Goal: Navigation & Orientation: Find specific page/section

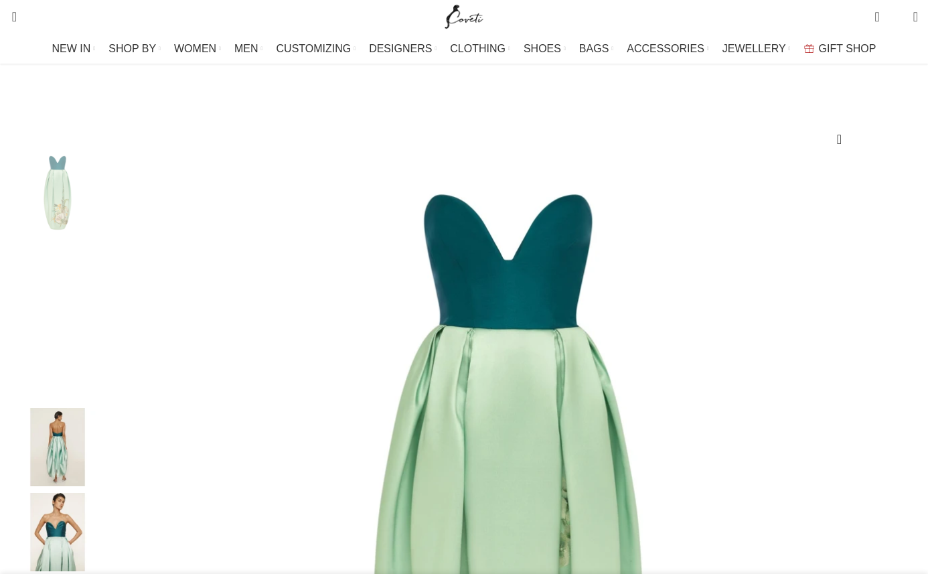
scroll to position [127, 0]
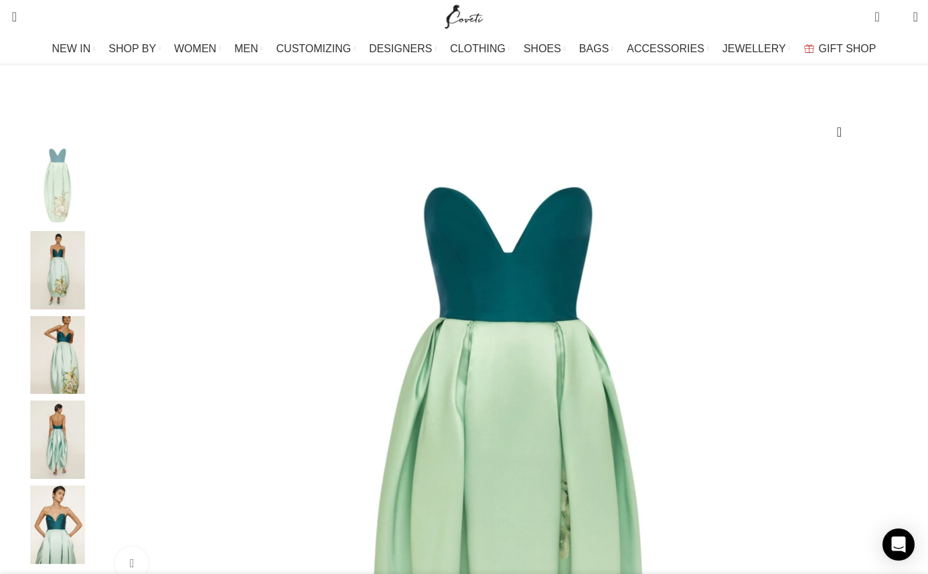
click at [98, 284] on img "2 / 5" at bounding box center [58, 270] width 82 height 78
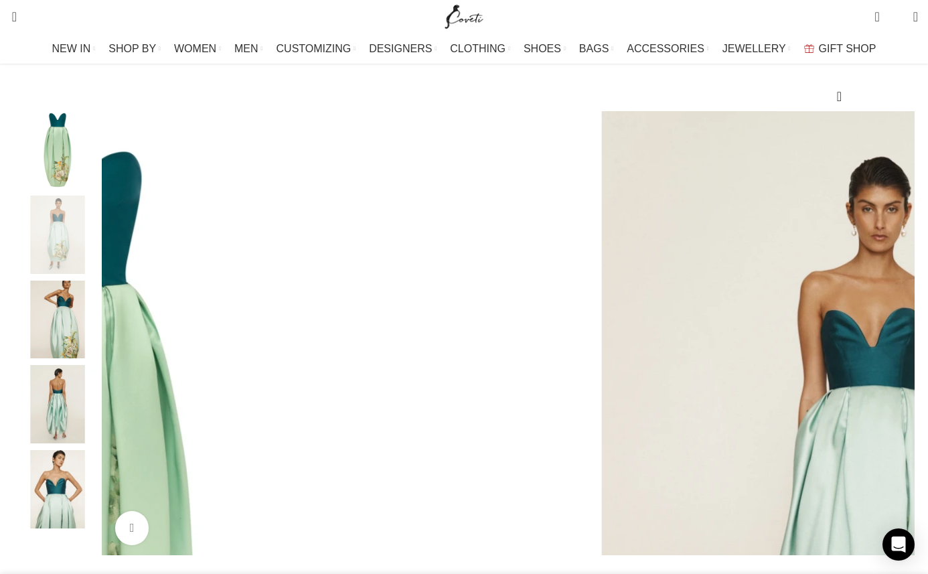
scroll to position [163, 0]
click at [98, 315] on img "3 / 5" at bounding box center [58, 319] width 82 height 78
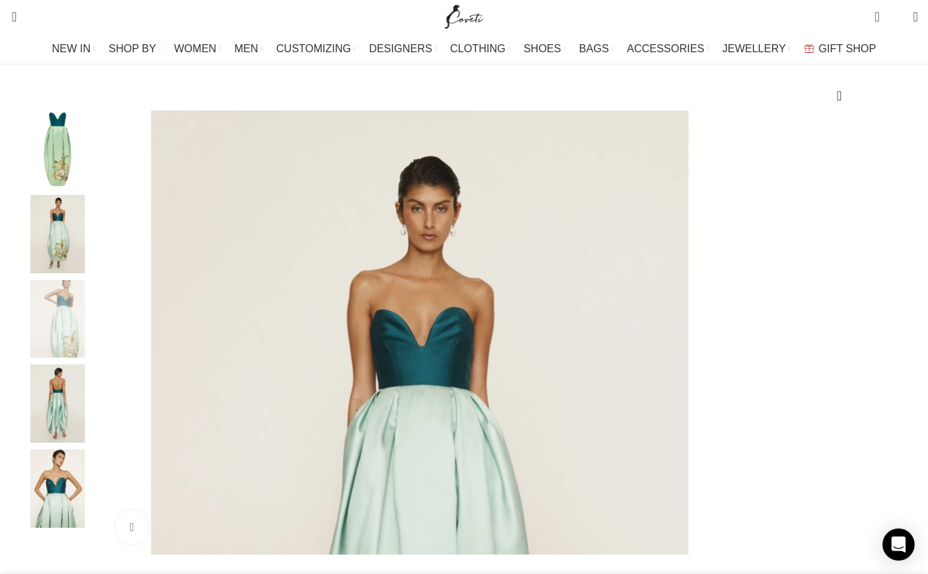
click at [98, 428] on img "4 / 5" at bounding box center [58, 403] width 82 height 78
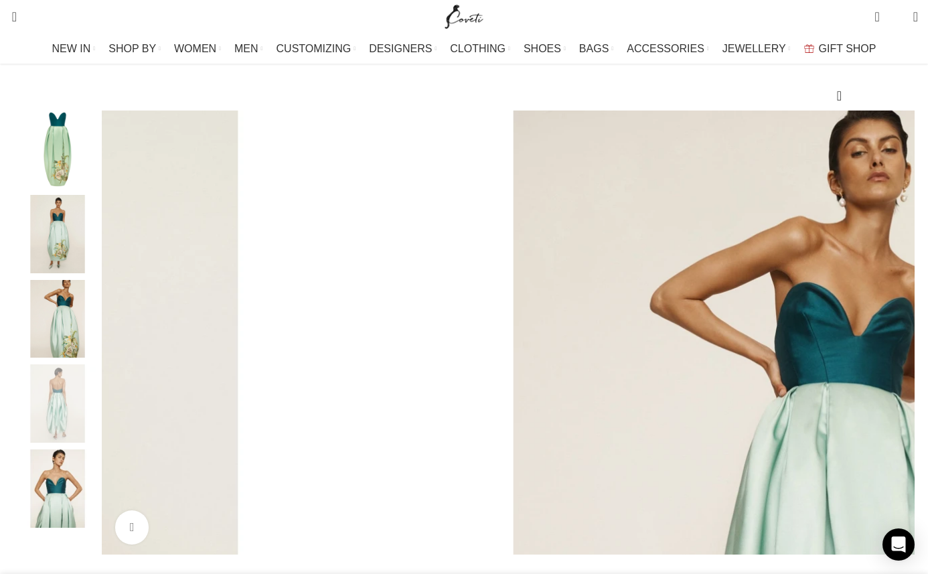
click at [98, 501] on img "5 / 5" at bounding box center [58, 488] width 82 height 78
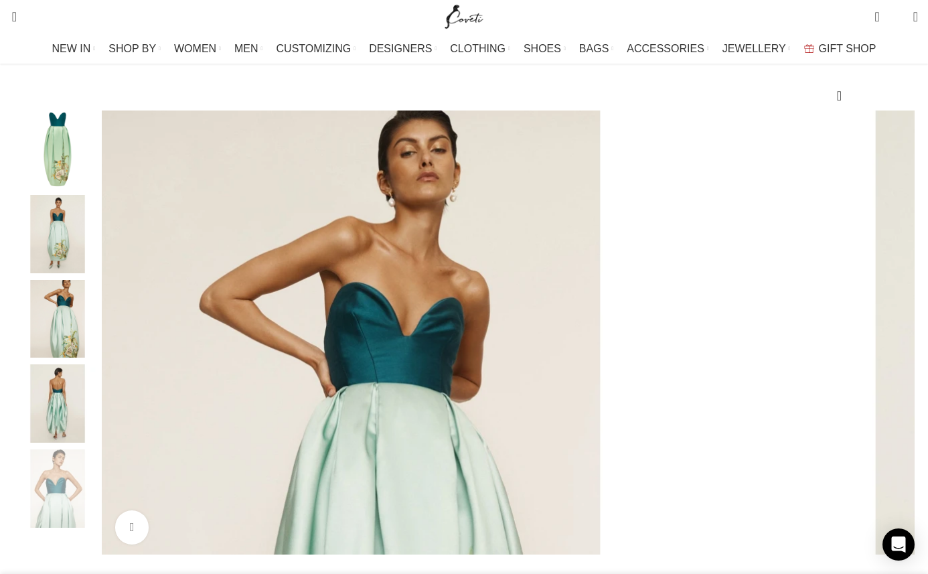
click at [98, 189] on img "1 / 5" at bounding box center [58, 149] width 82 height 78
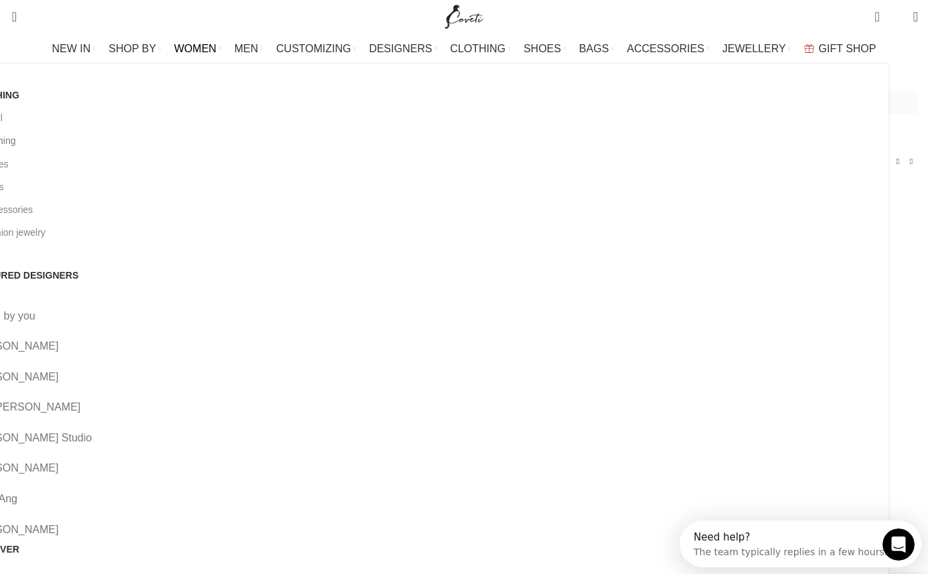
scroll to position [0, 141]
click at [90, 142] on link "All clothing" at bounding box center [425, 140] width 908 height 23
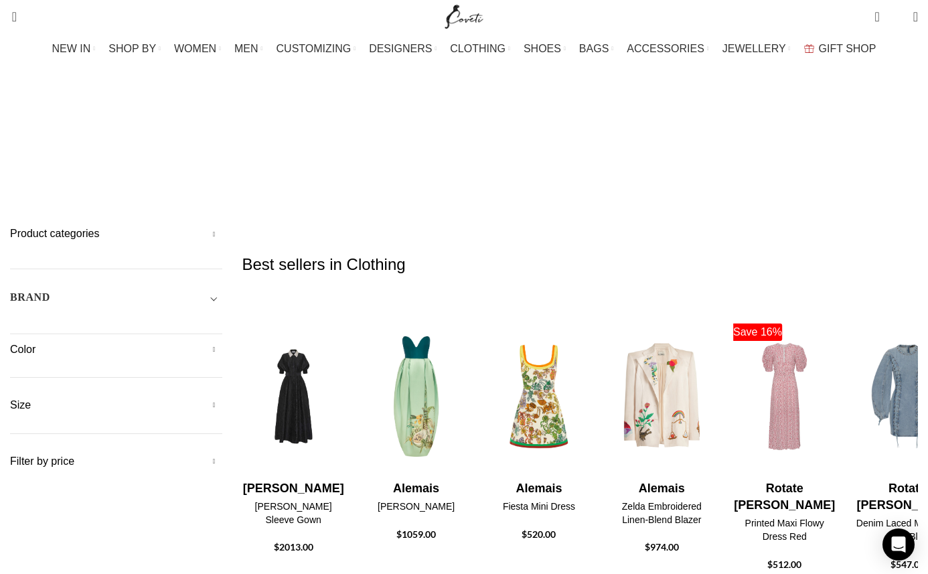
click at [222, 226] on h5 "Product categories" at bounding box center [116, 233] width 212 height 15
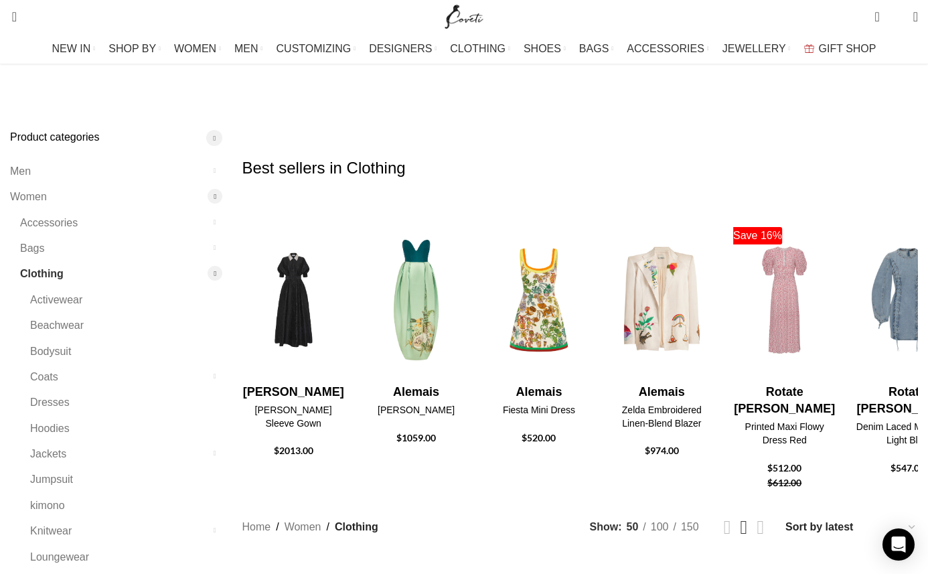
scroll to position [103, 0]
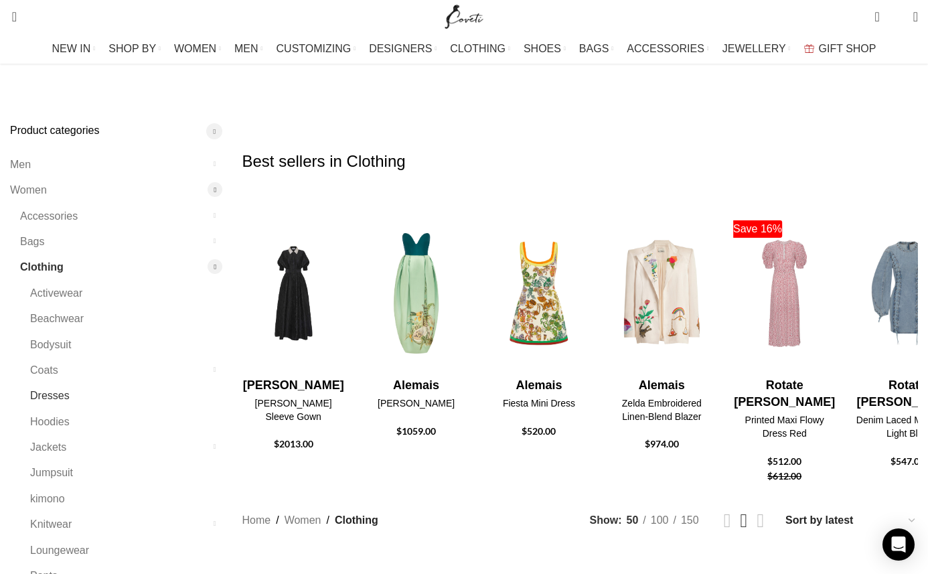
click at [104, 383] on link "Dresses" at bounding box center [117, 395] width 175 height 25
